Goal: Information Seeking & Learning: Understand process/instructions

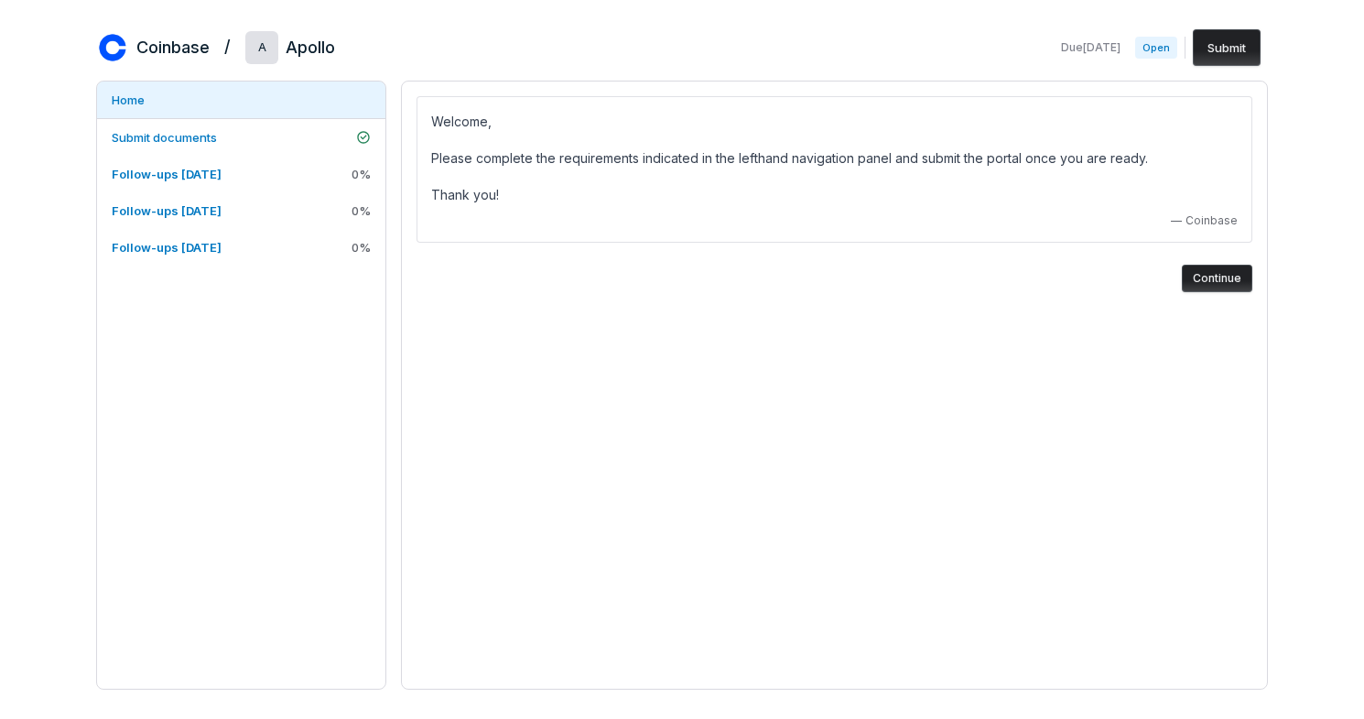
click at [1231, 268] on button "Continue" at bounding box center [1217, 278] width 70 height 27
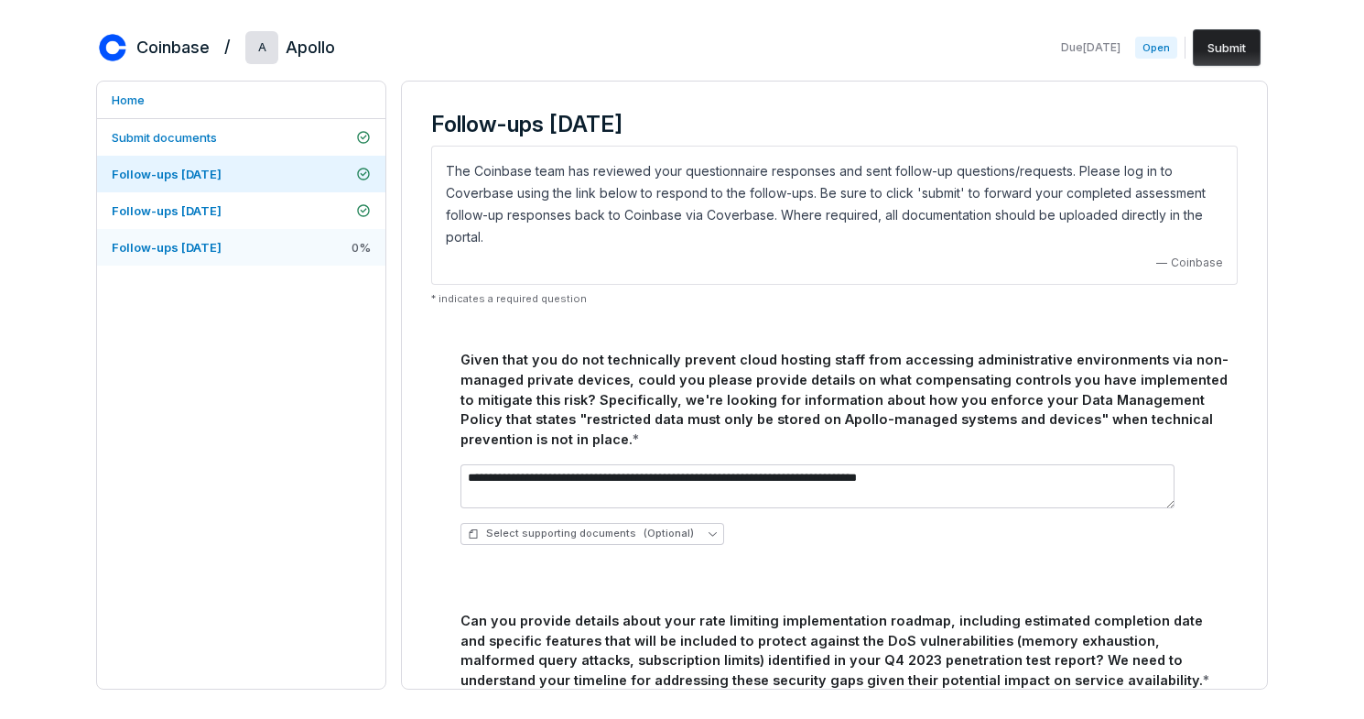
click at [268, 256] on link "Follow-ups [DATE] 0 %" at bounding box center [241, 247] width 288 height 37
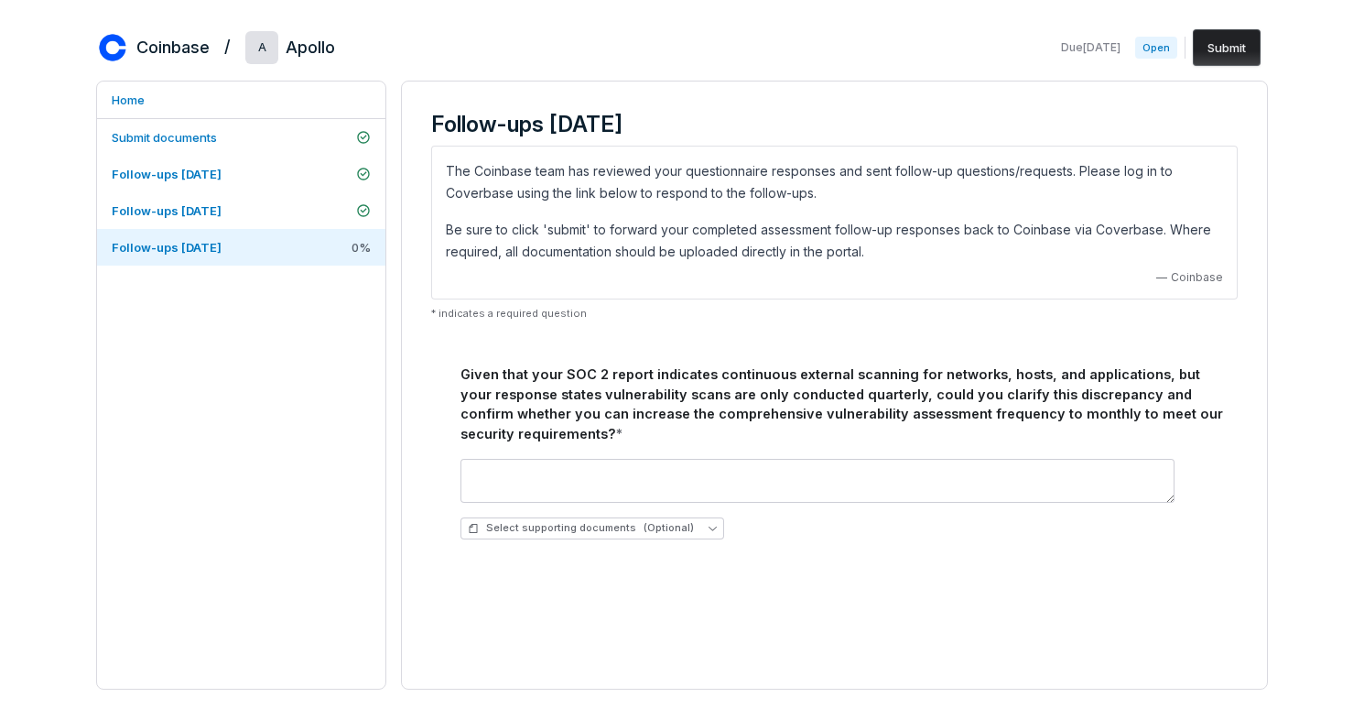
click at [518, 374] on div "Given that your SOC 2 report indicates continuous external scanning for network…" at bounding box center [845, 404] width 770 height 80
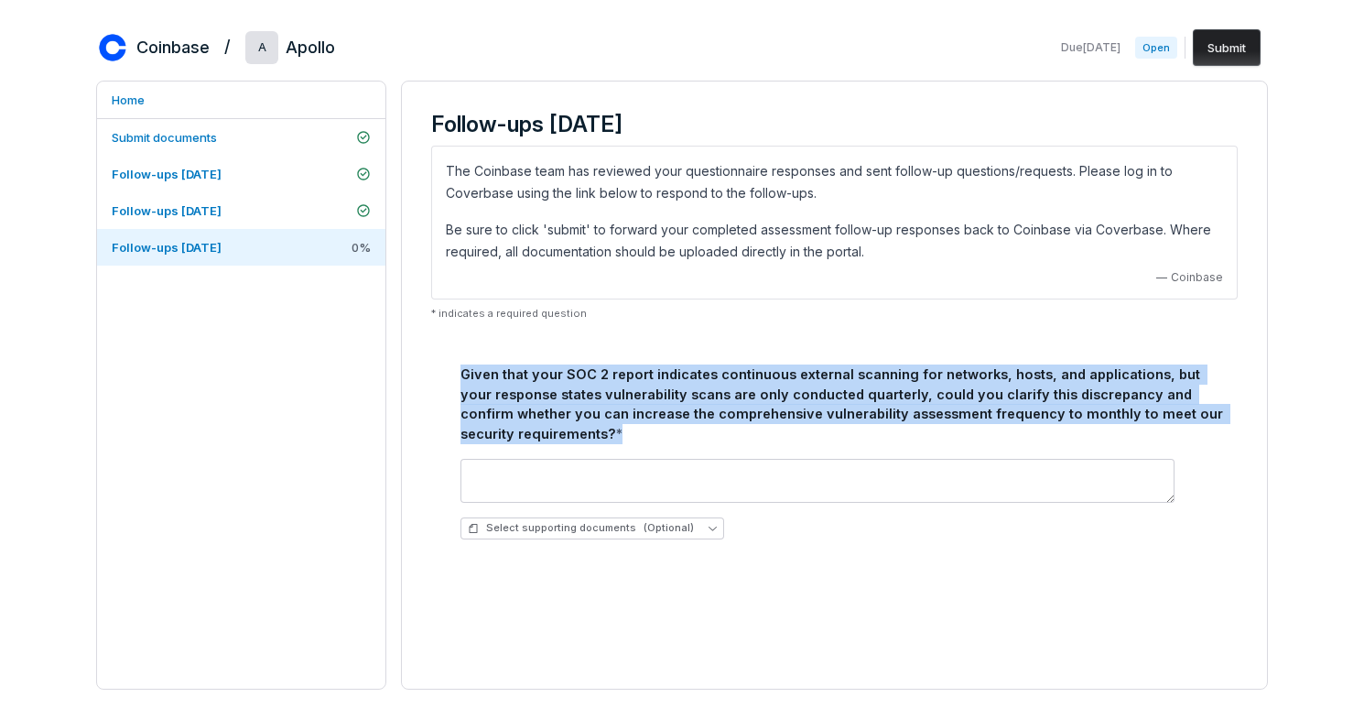
click at [518, 374] on div "Given that your SOC 2 report indicates continuous external scanning for network…" at bounding box center [845, 404] width 770 height 80
copy div "Given that your SOC 2 report indicates continuous external scanning for network…"
